Goal: Transaction & Acquisition: Book appointment/travel/reservation

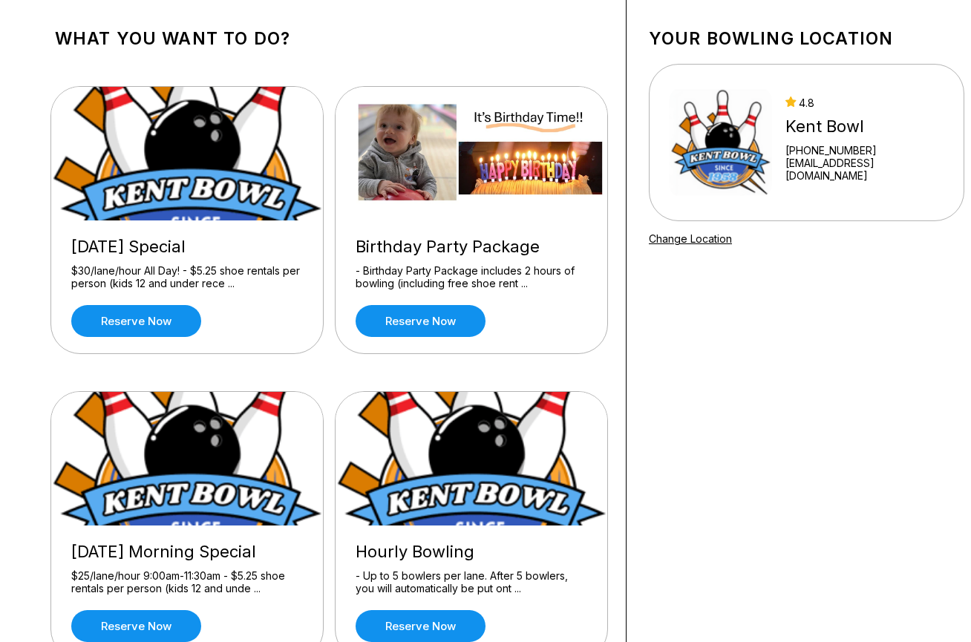
scroll to position [297, 0]
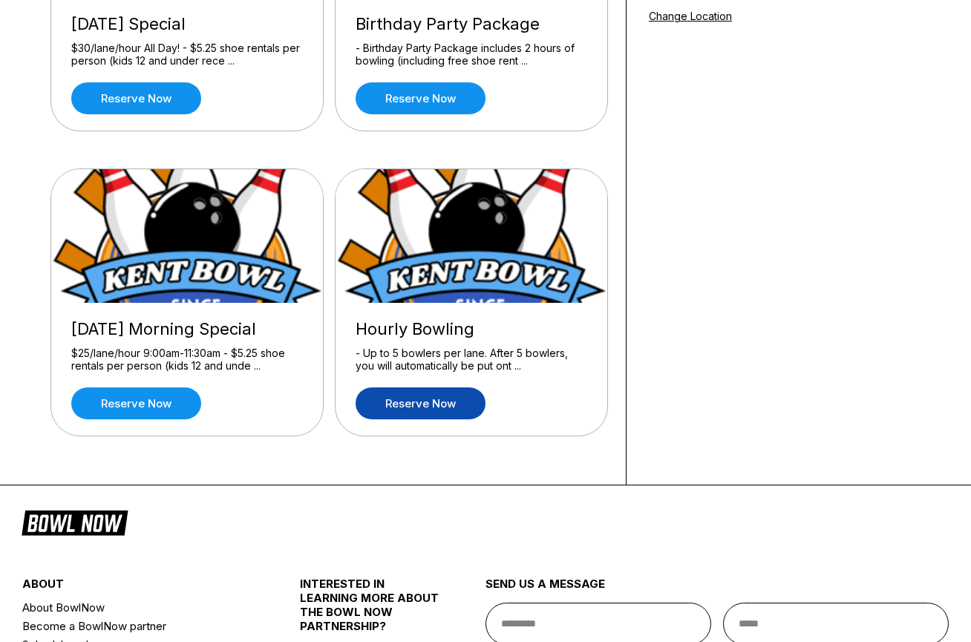
click at [381, 412] on link "Reserve now" at bounding box center [420, 403] width 130 height 32
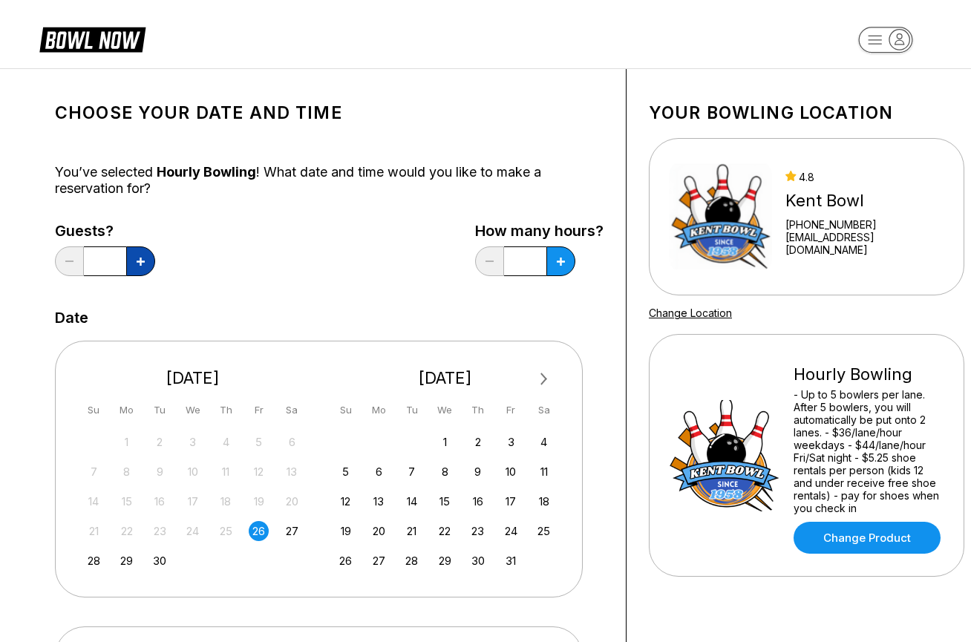
click at [151, 271] on button at bounding box center [140, 261] width 29 height 30
type input "*"
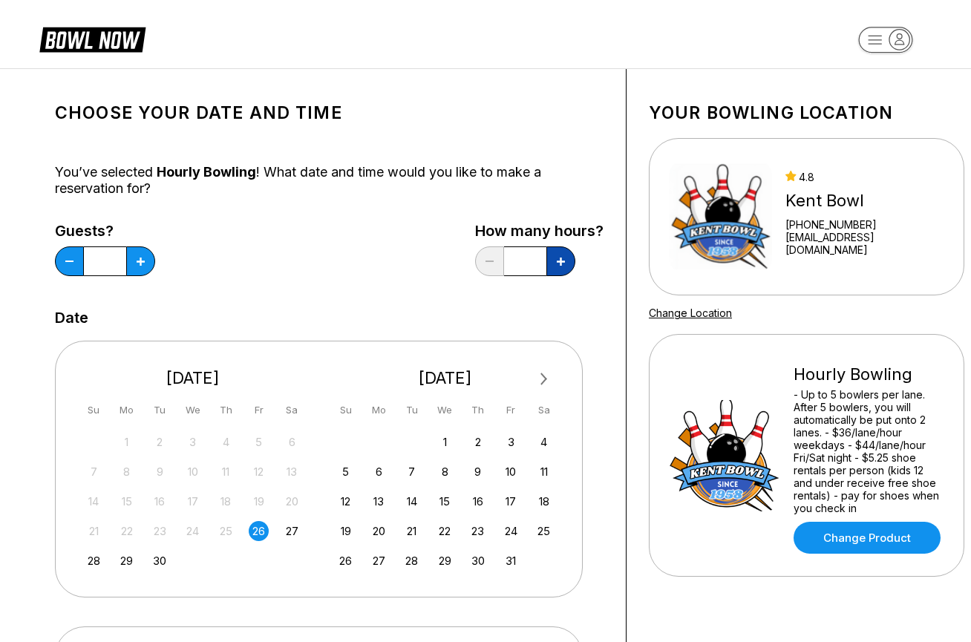
click at [566, 264] on button at bounding box center [560, 261] width 29 height 30
click at [567, 260] on button at bounding box center [560, 261] width 29 height 30
type input "*"
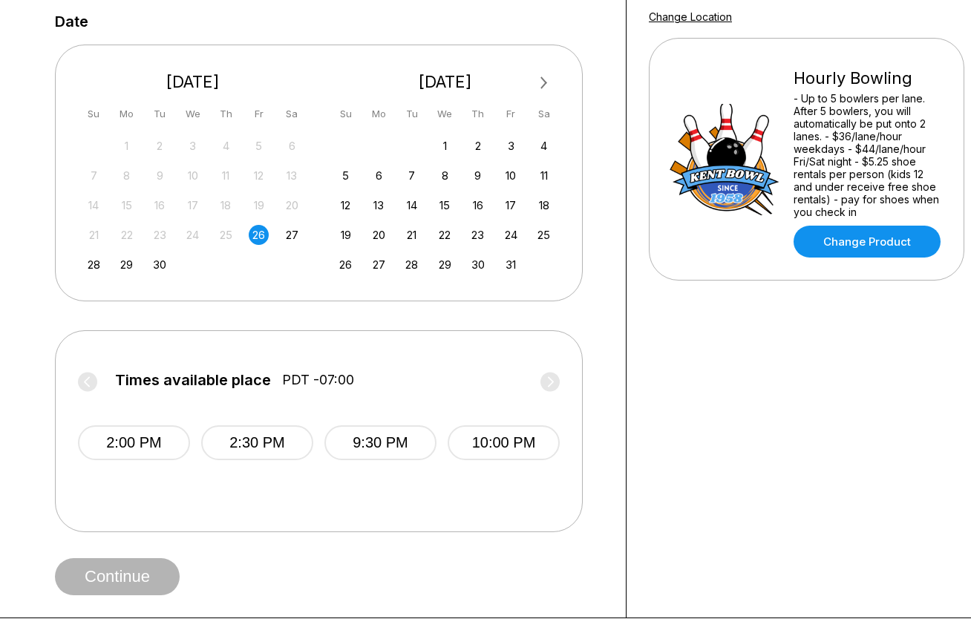
scroll to position [297, 0]
click at [285, 232] on div "27" at bounding box center [292, 234] width 20 height 20
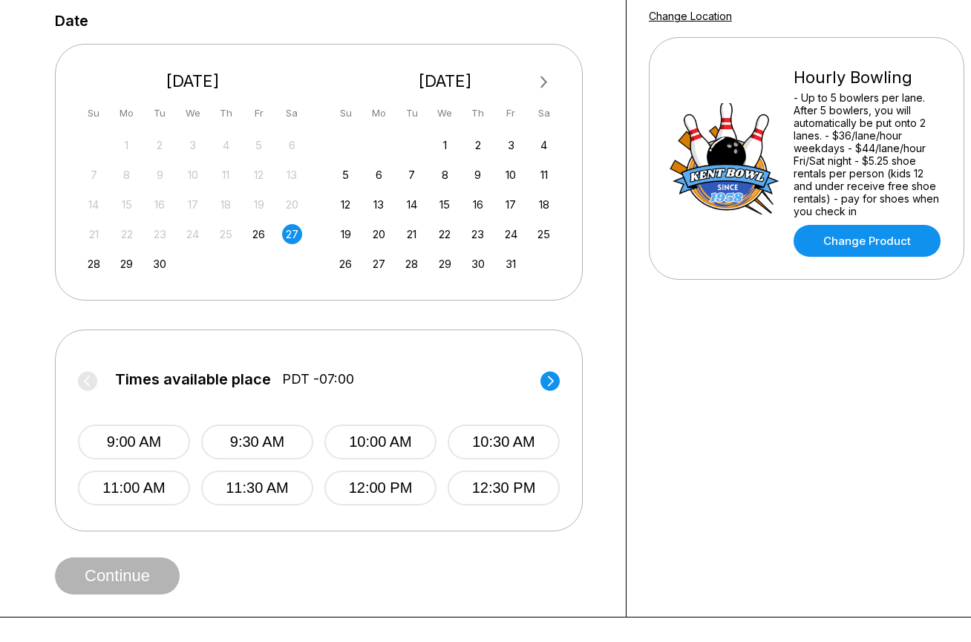
click at [549, 381] on circle at bounding box center [549, 380] width 19 height 19
click at [173, 444] on button "1:00 PM" at bounding box center [134, 441] width 112 height 35
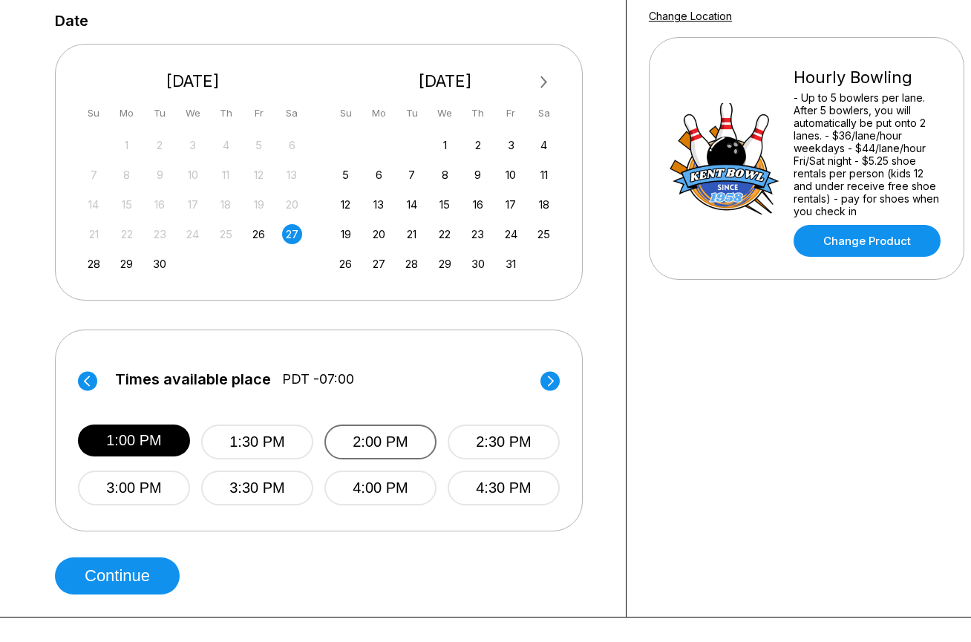
click at [391, 431] on button "2:00 PM" at bounding box center [380, 441] width 112 height 35
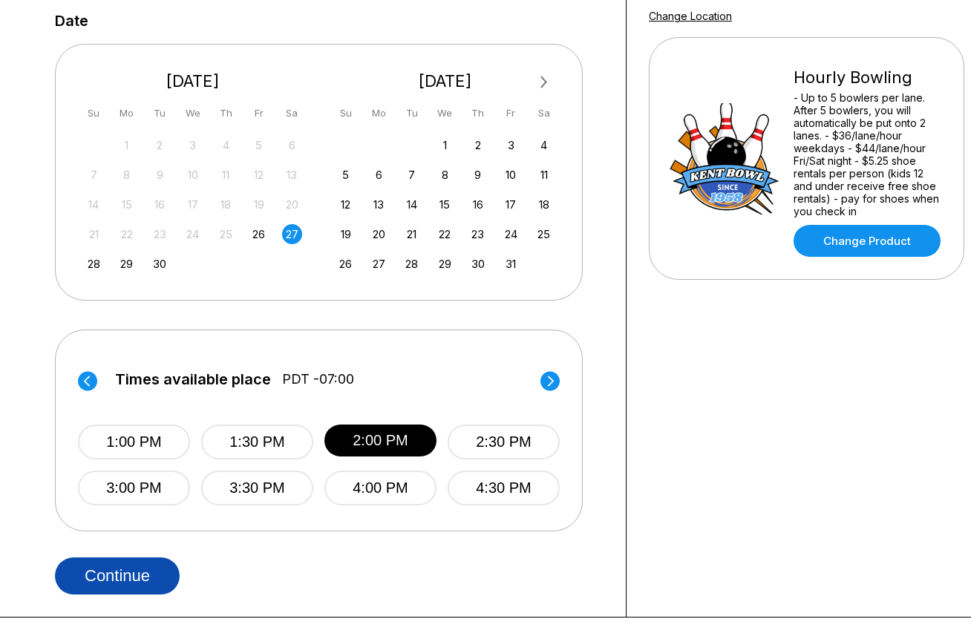
click at [145, 568] on button "Continue" at bounding box center [117, 575] width 125 height 37
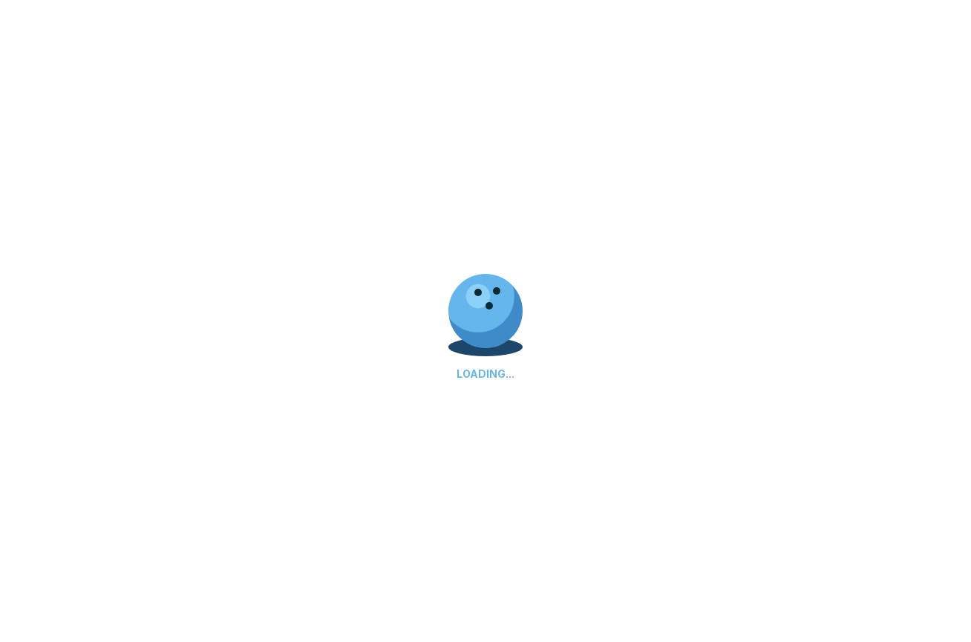
select select "**"
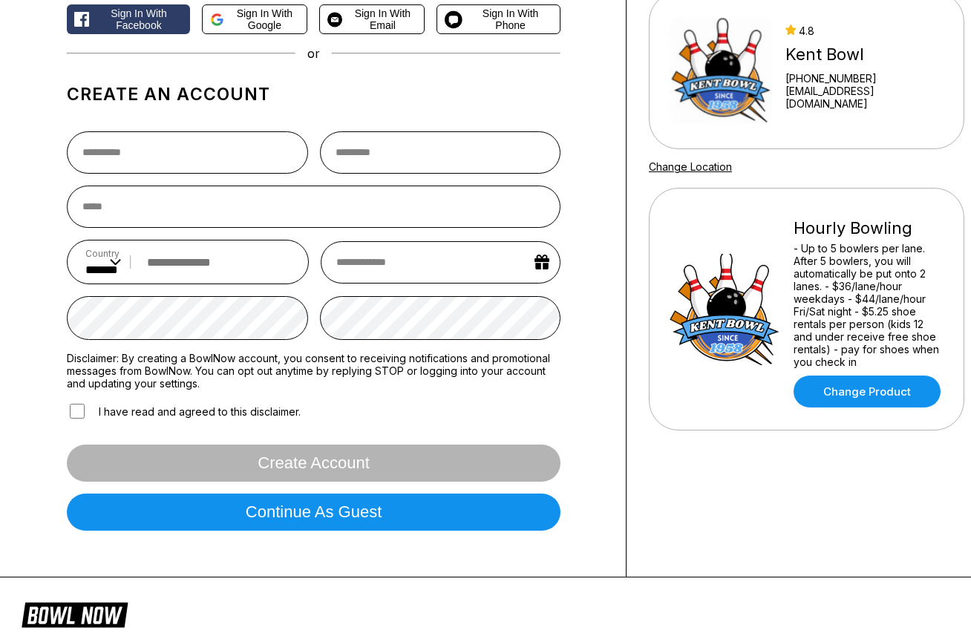
scroll to position [297, 0]
